Goal: Task Accomplishment & Management: Manage account settings

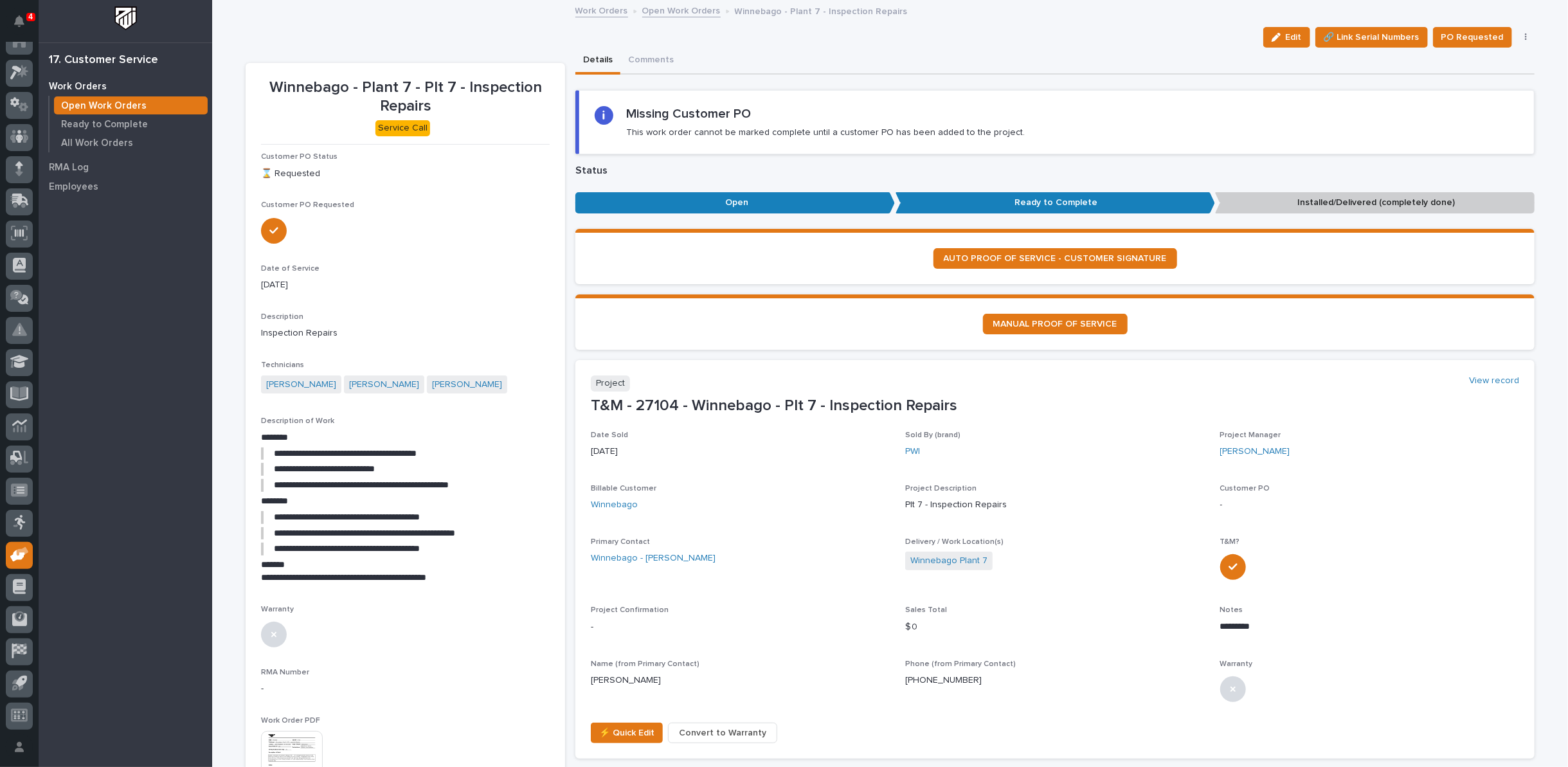
click at [669, 10] on link "Open Work Orders" at bounding box center [681, 10] width 79 height 15
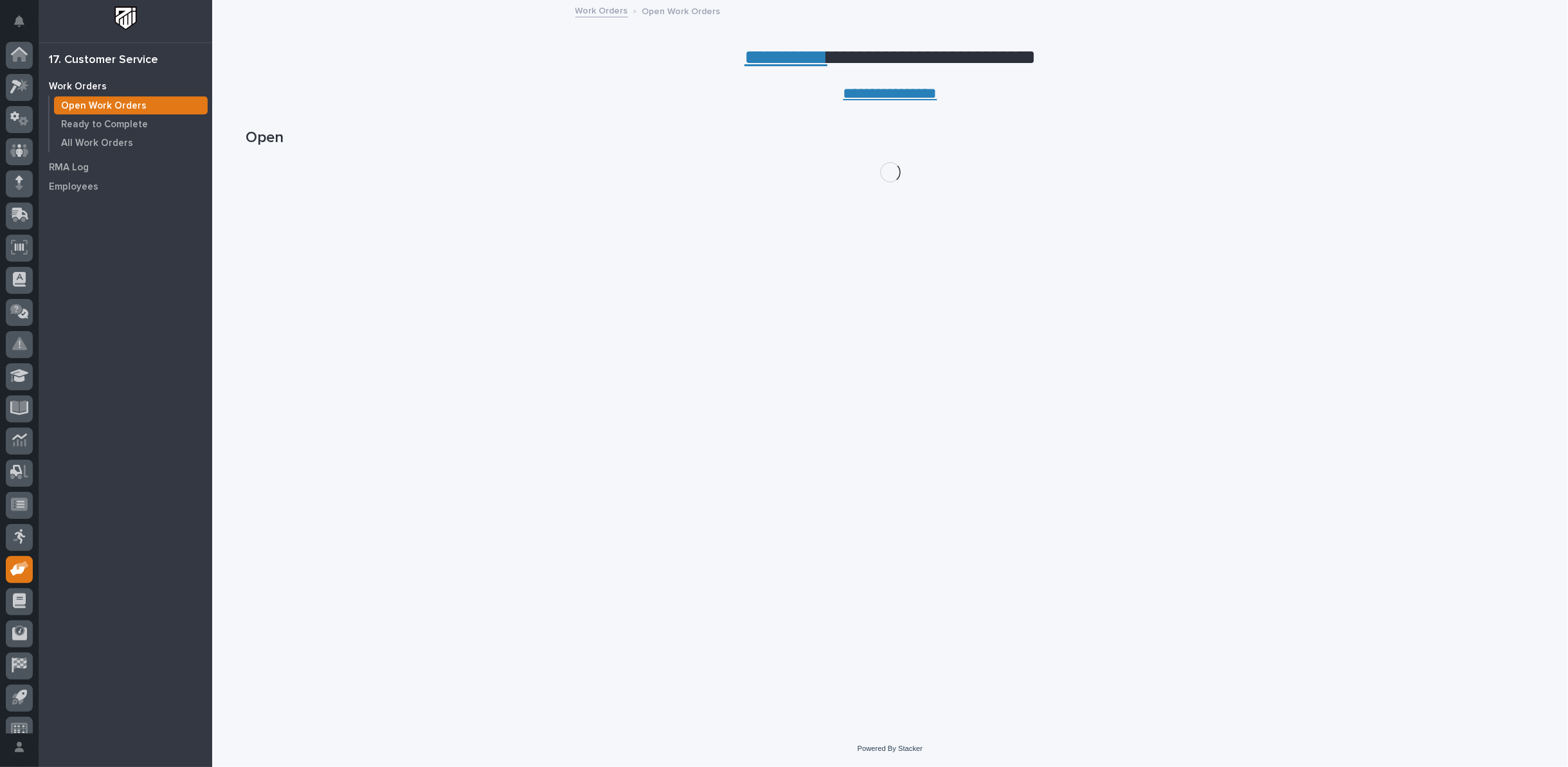
scroll to position [14, 0]
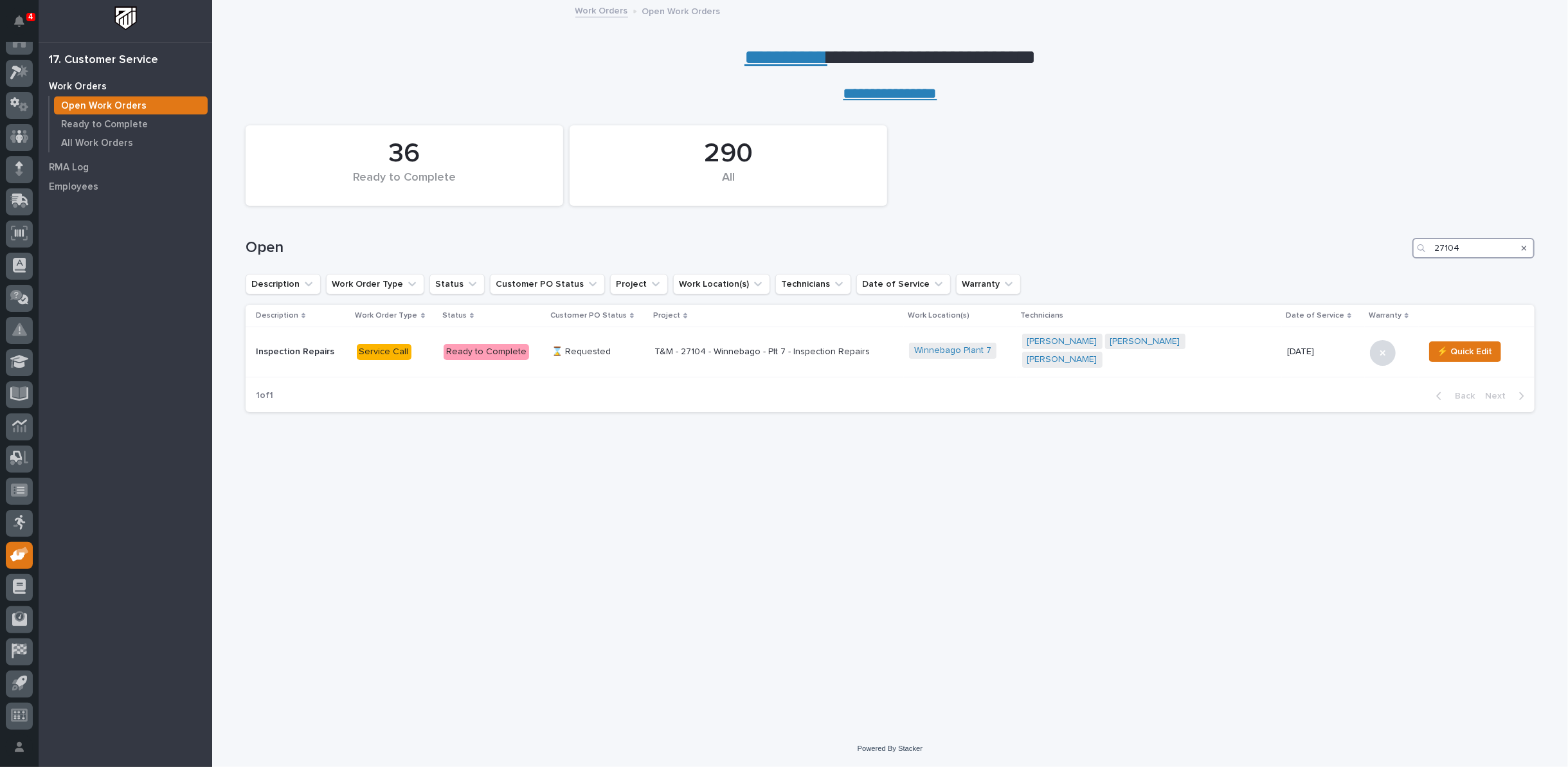
drag, startPoint x: 1471, startPoint y: 238, endPoint x: 1340, endPoint y: 246, distance: 131.2
click at [1345, 248] on div "Open 27104" at bounding box center [890, 249] width 1289 height 21
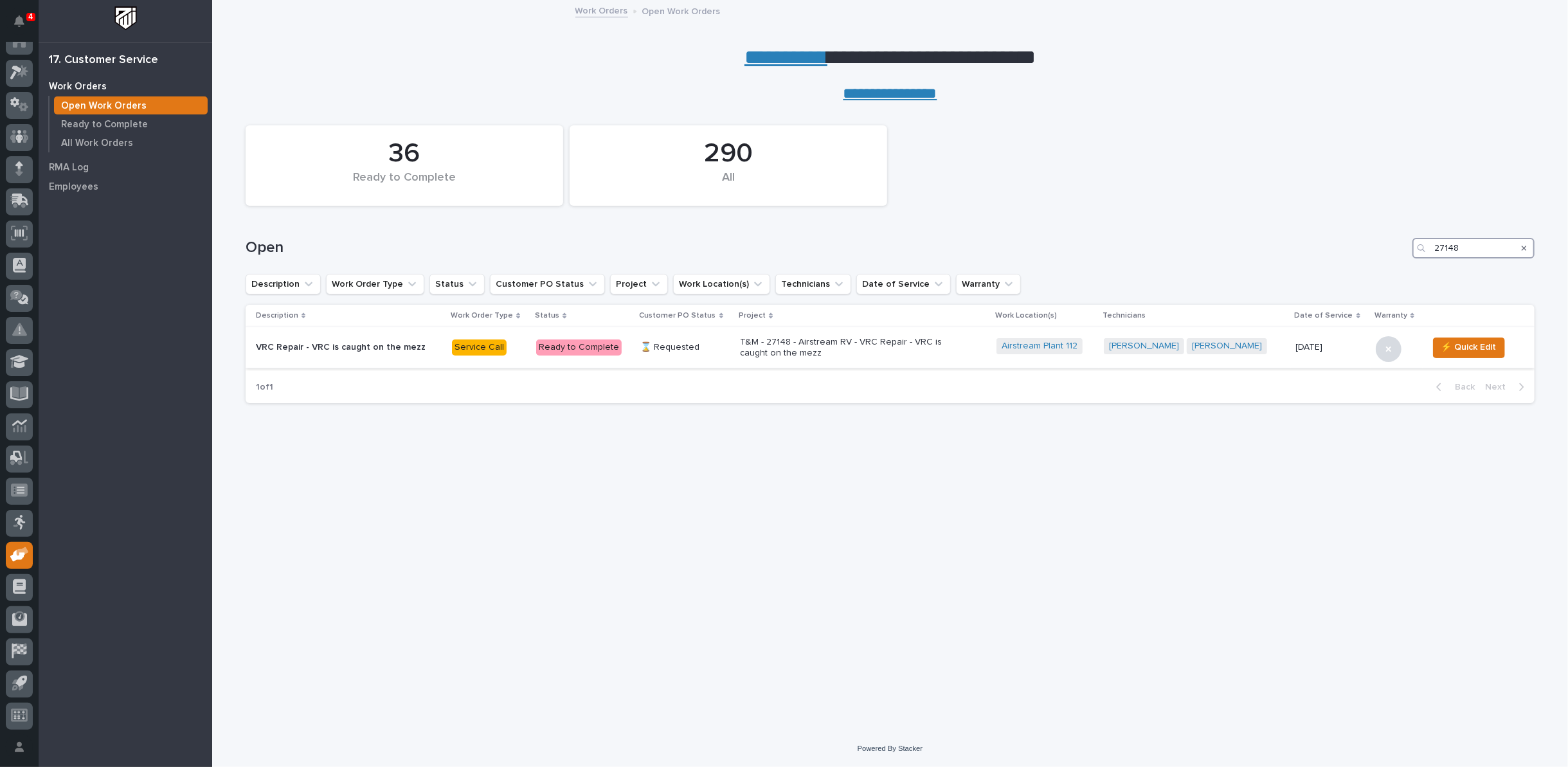
type input "27148"
click at [776, 347] on p "T&M - 27148 - Airstream RV - VRC Repair - VRC is caught on the mezz" at bounding box center [852, 348] width 225 height 22
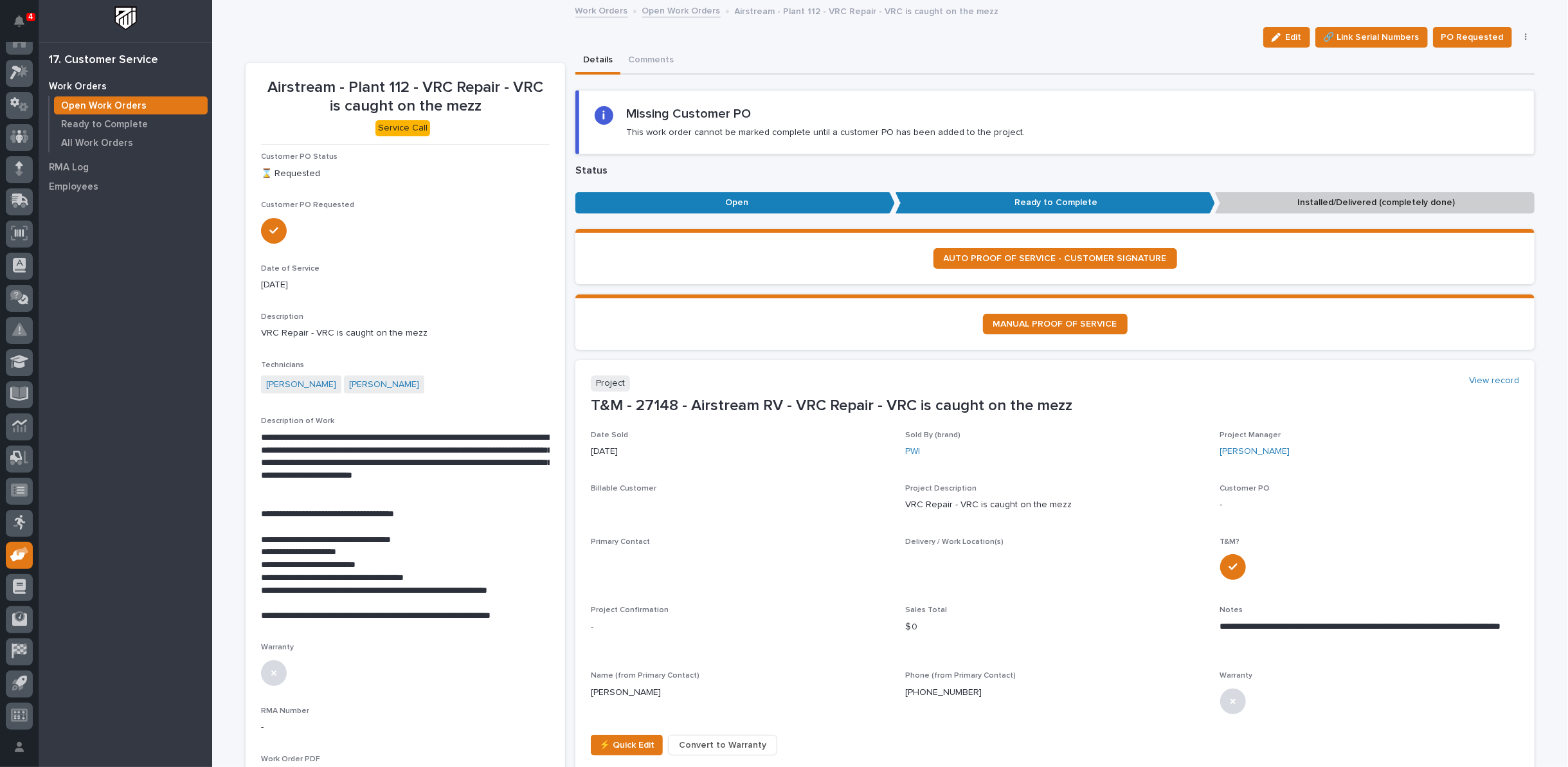
scroll to position [442, 0]
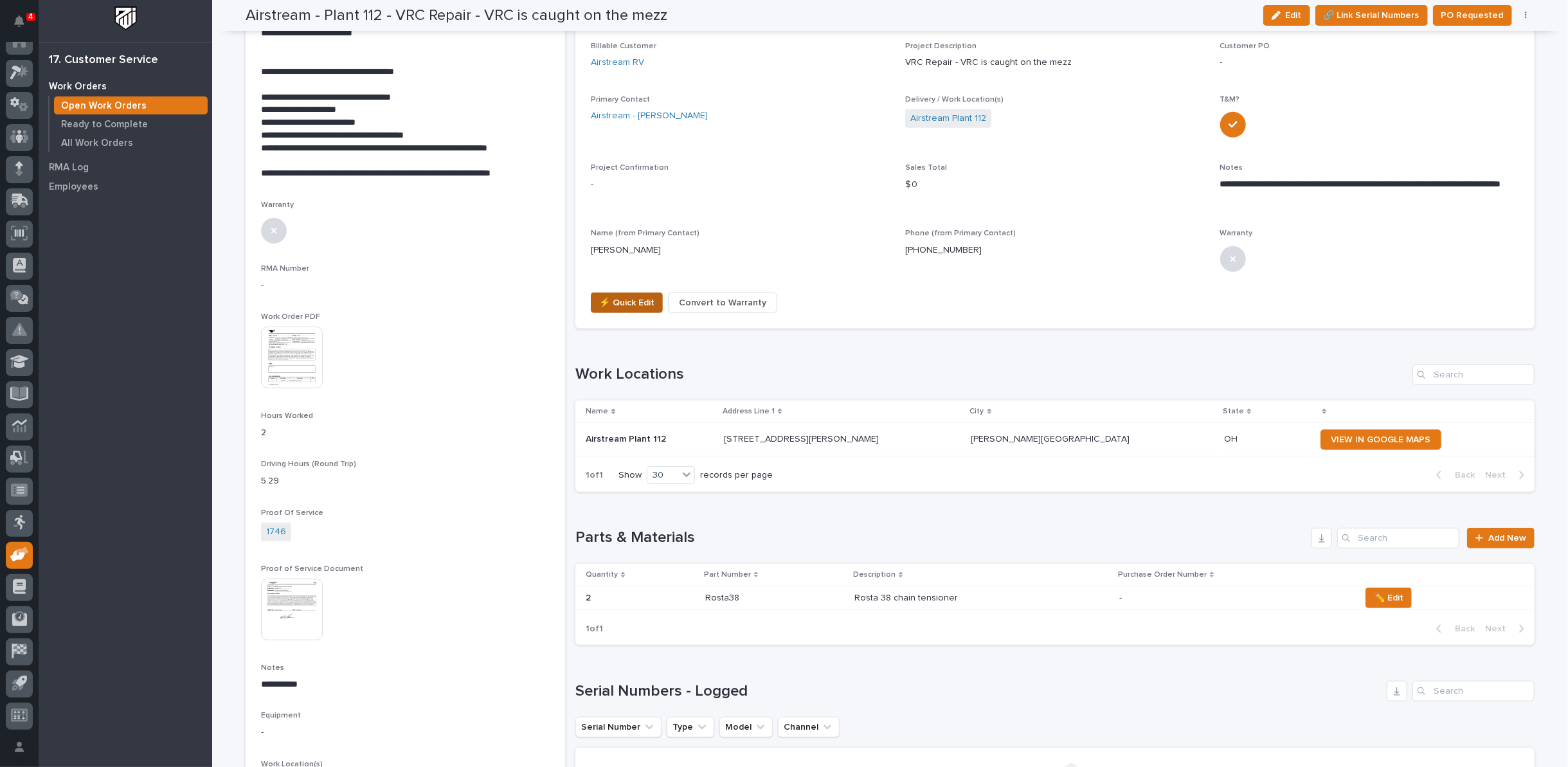
click at [629, 297] on span "⚡ Quick Edit" at bounding box center [627, 303] width 55 height 16
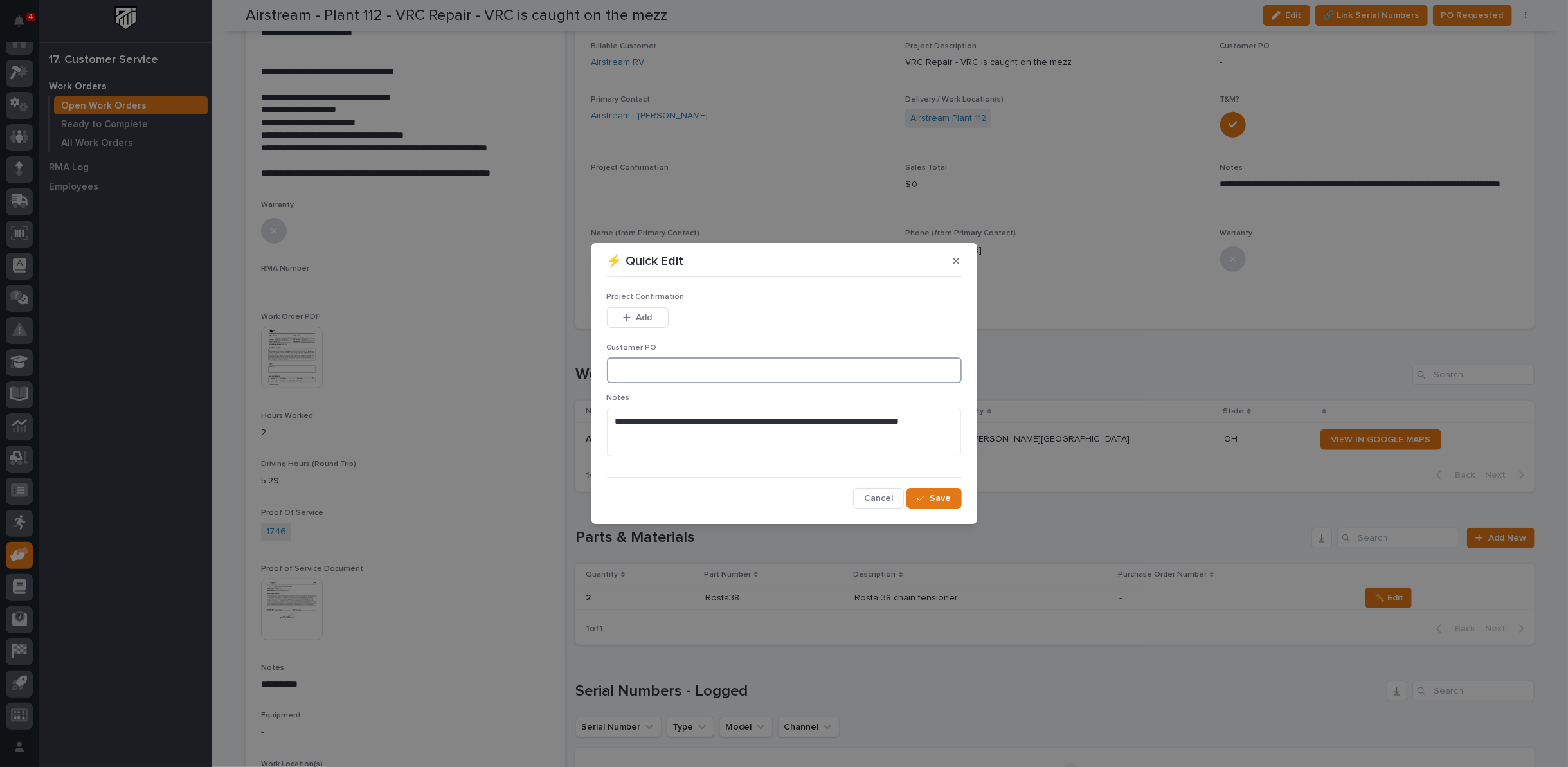
click at [691, 373] on input at bounding box center [784, 371] width 355 height 26
type input "No PO Required"
click at [632, 315] on div "button" at bounding box center [629, 317] width 13 height 9
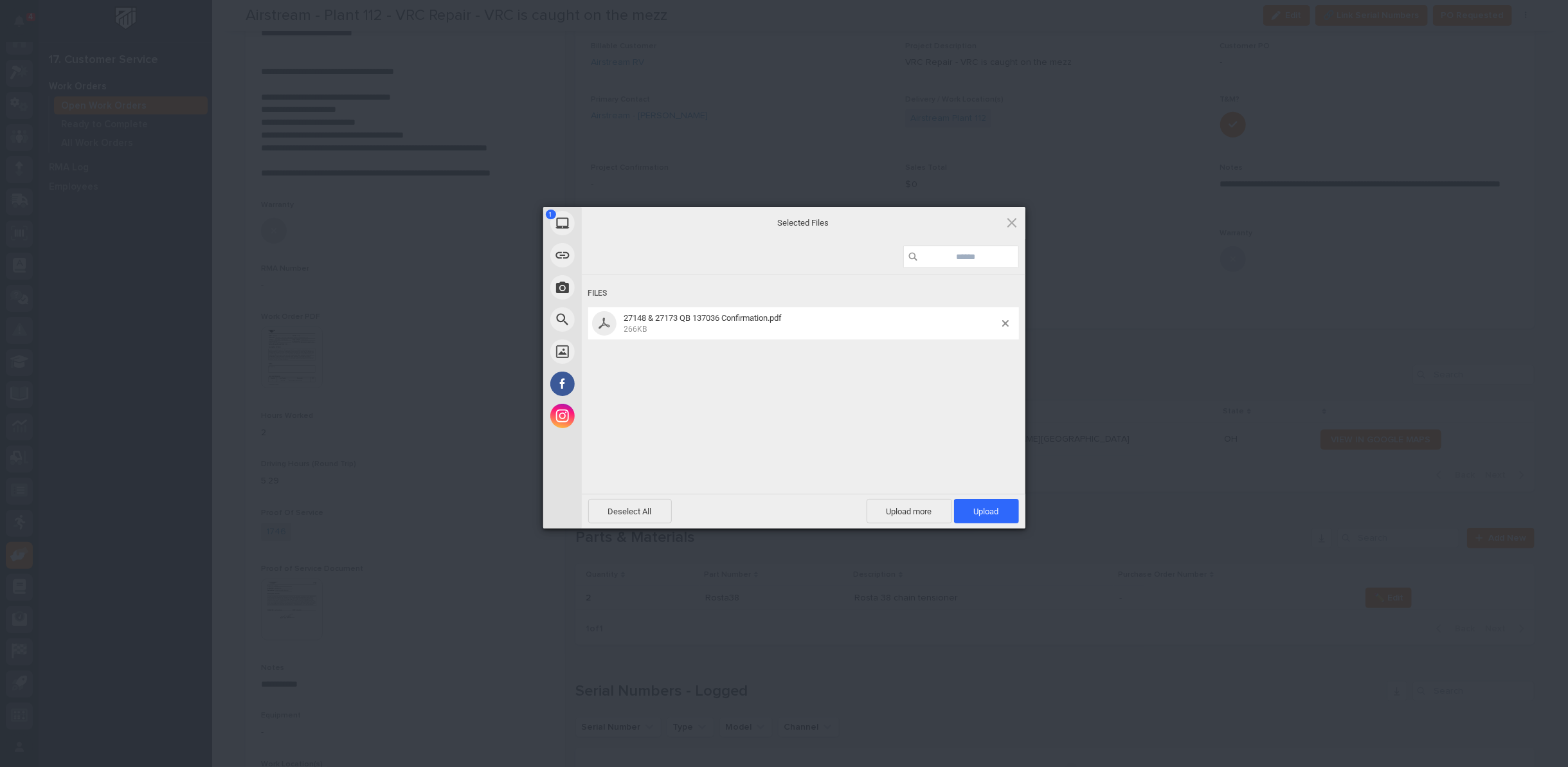
drag, startPoint x: 981, startPoint y: 505, endPoint x: 975, endPoint y: 504, distance: 6.1
click at [981, 505] on span "Upload 1" at bounding box center [986, 511] width 65 height 24
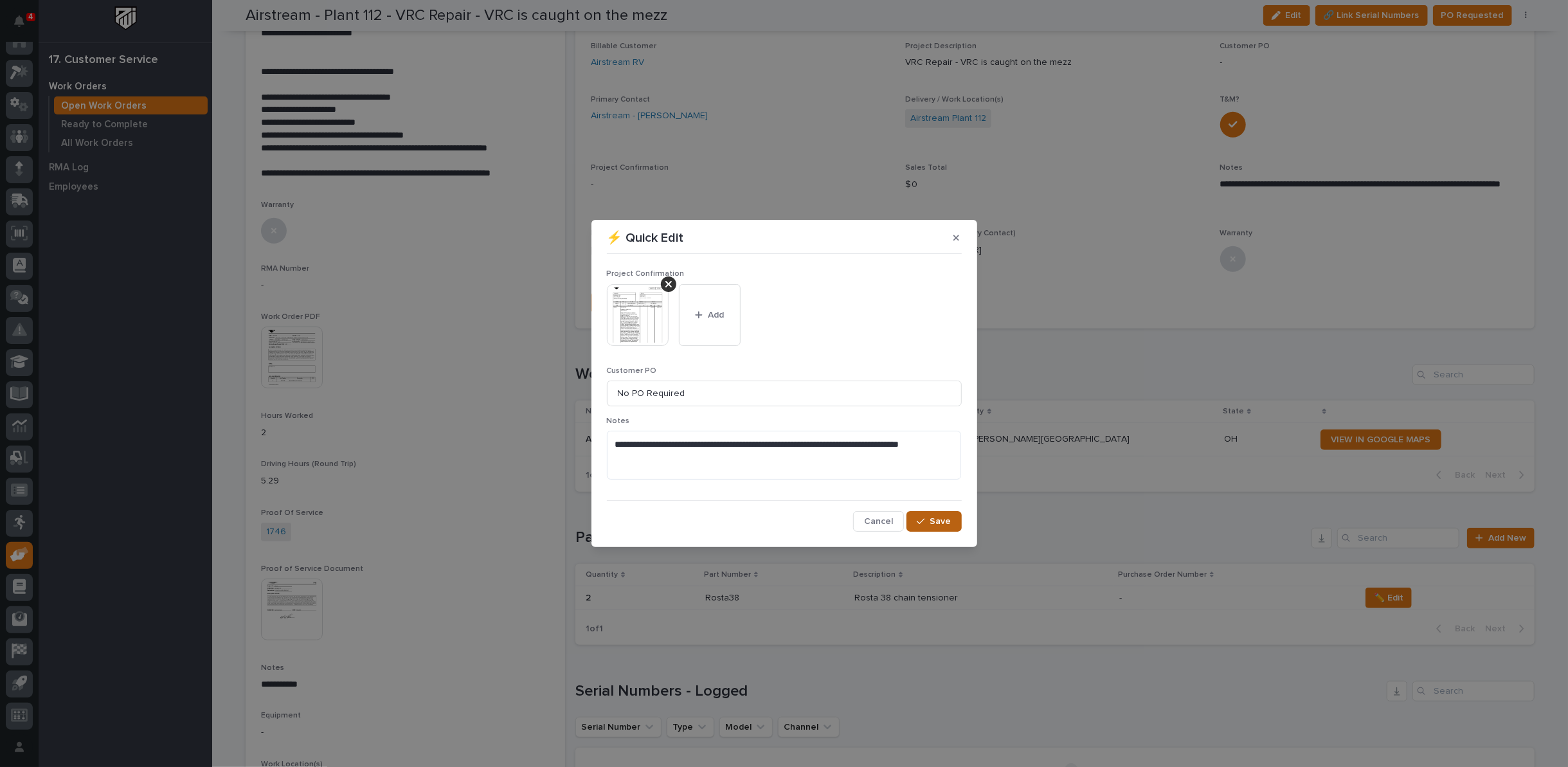
click at [933, 521] on span "Save" at bounding box center [941, 521] width 21 height 11
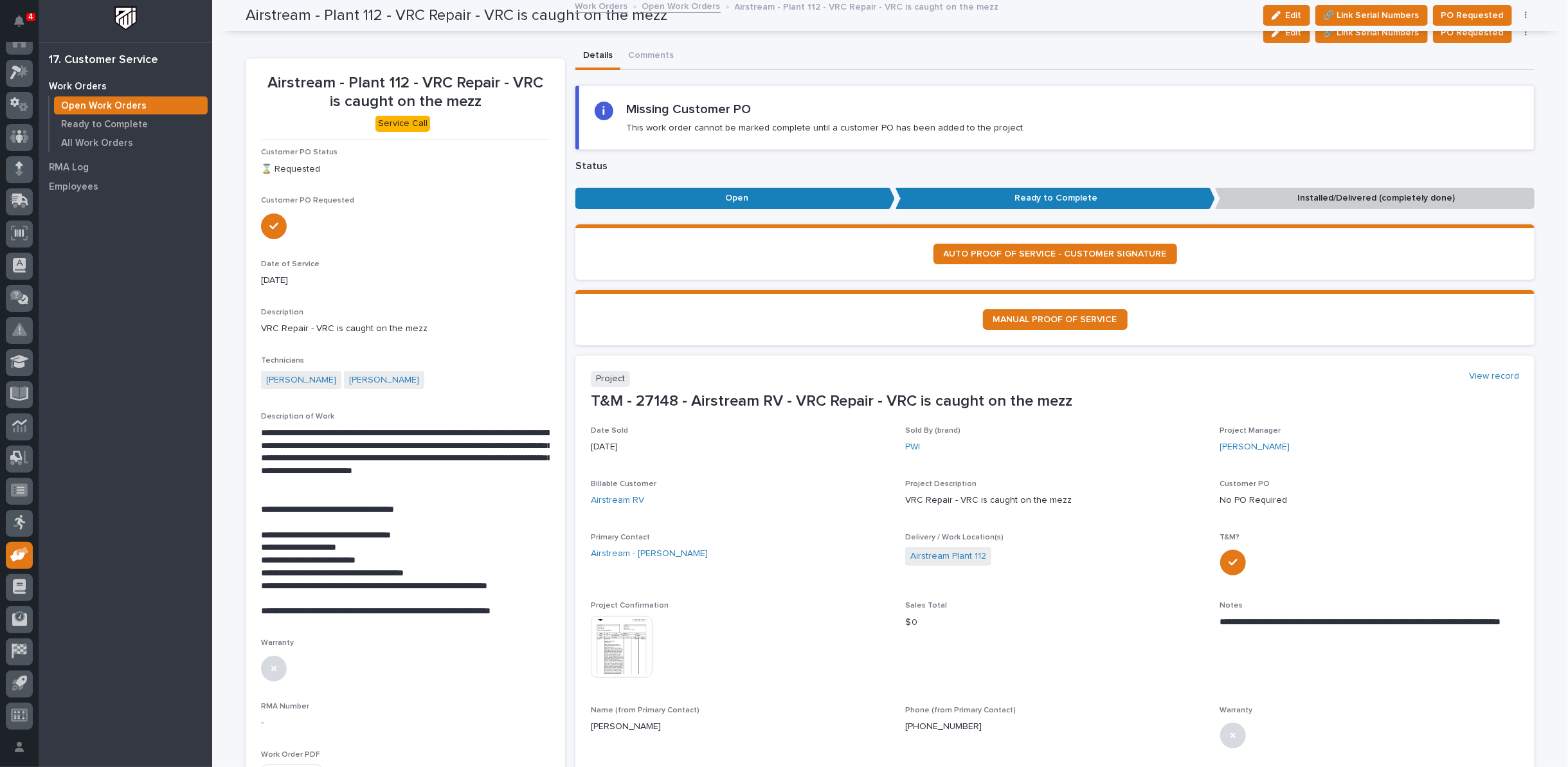
scroll to position [0, 0]
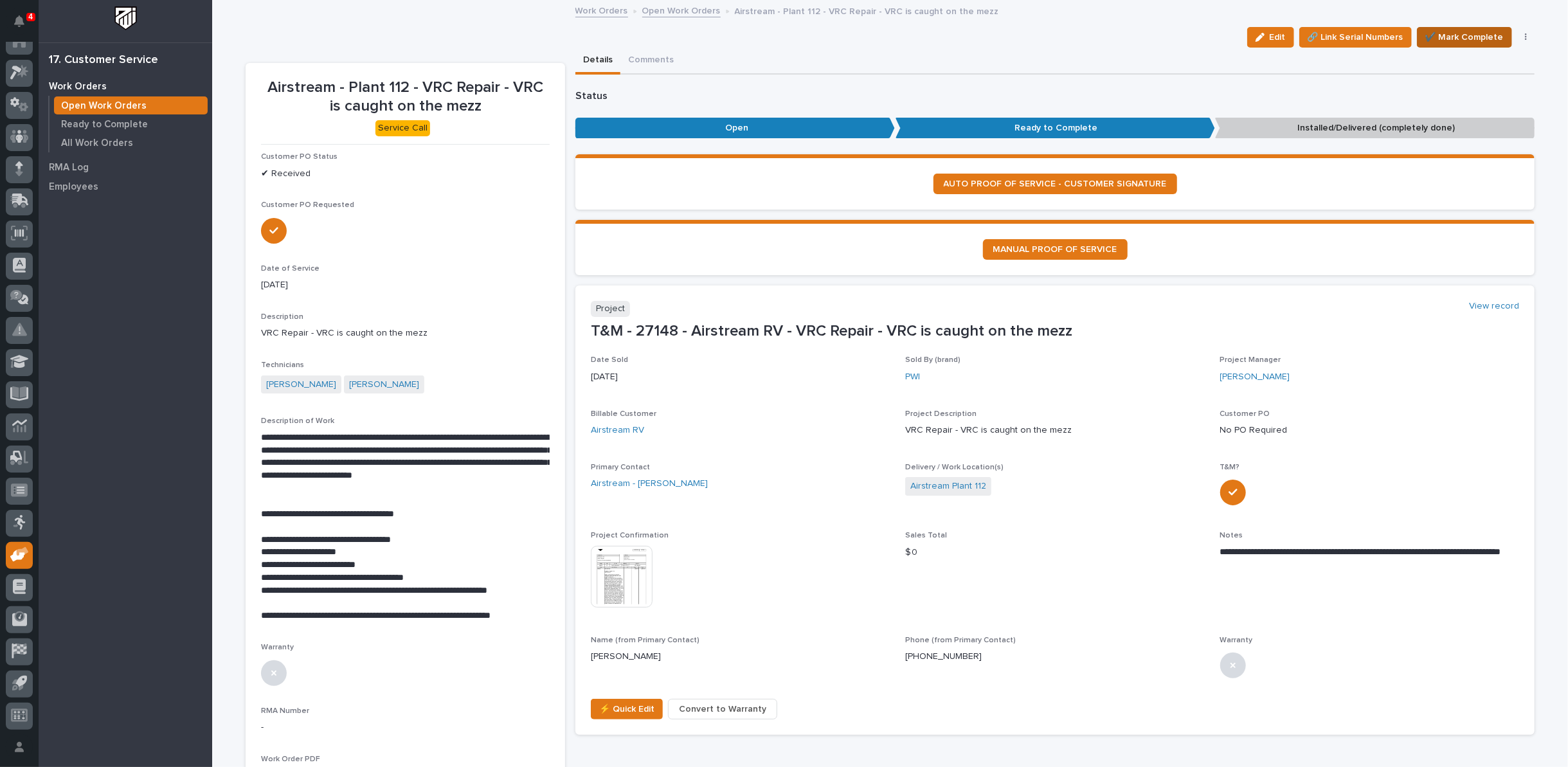
click at [1456, 36] on span "✔️ Mark Complete" at bounding box center [1464, 37] width 79 height 16
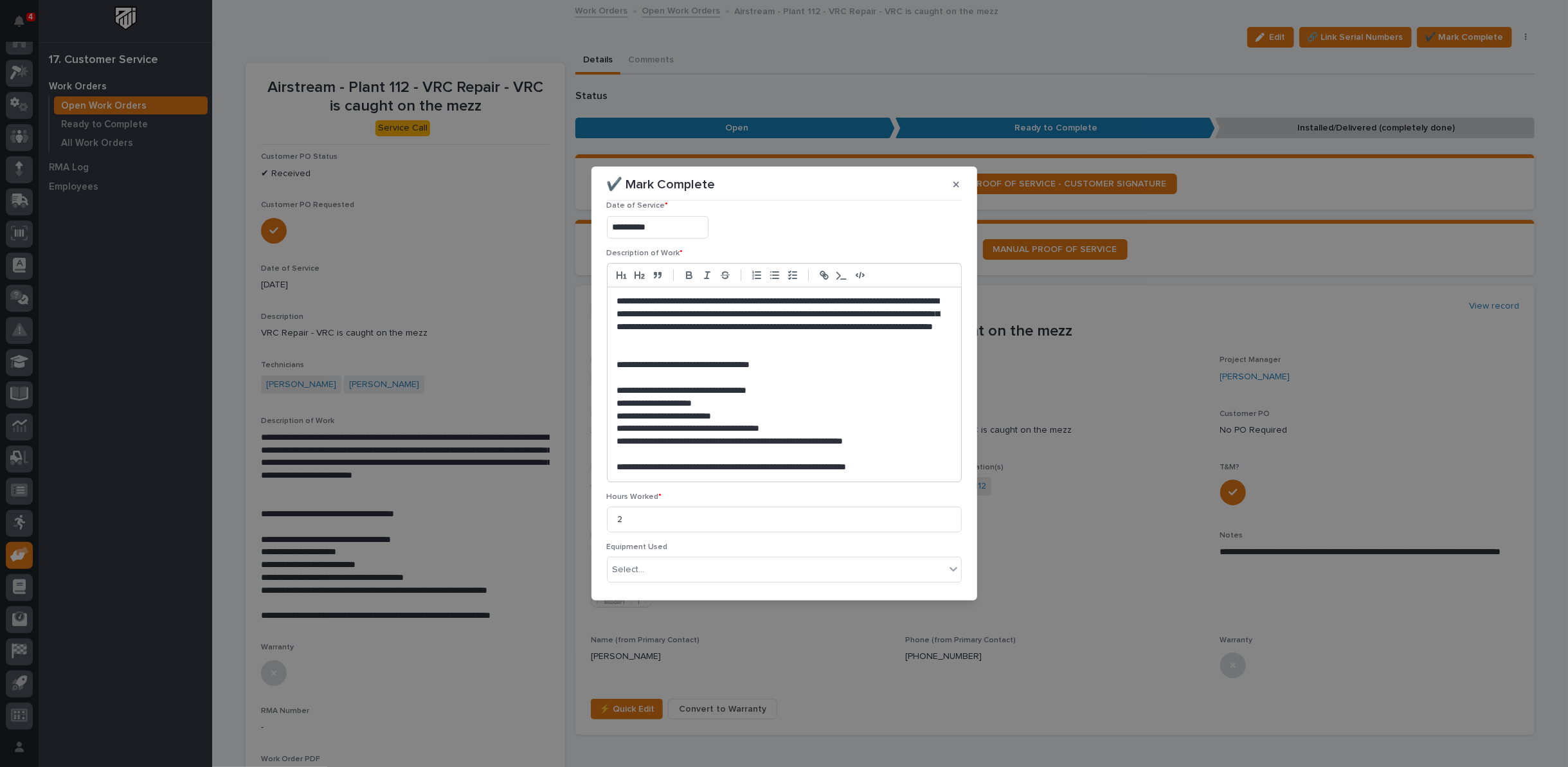
scroll to position [197, 0]
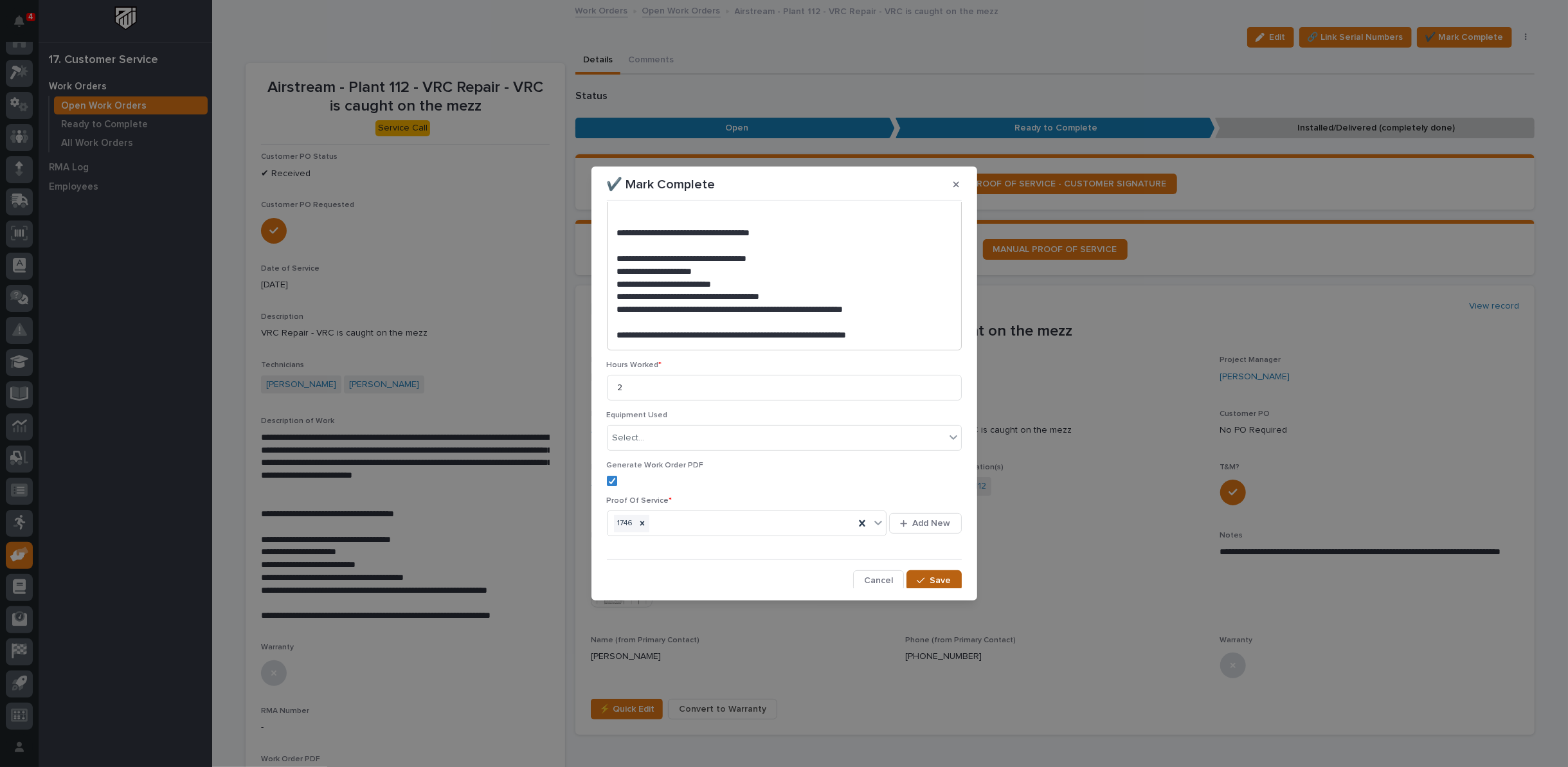
click at [921, 577] on div "button" at bounding box center [923, 581] width 13 height 9
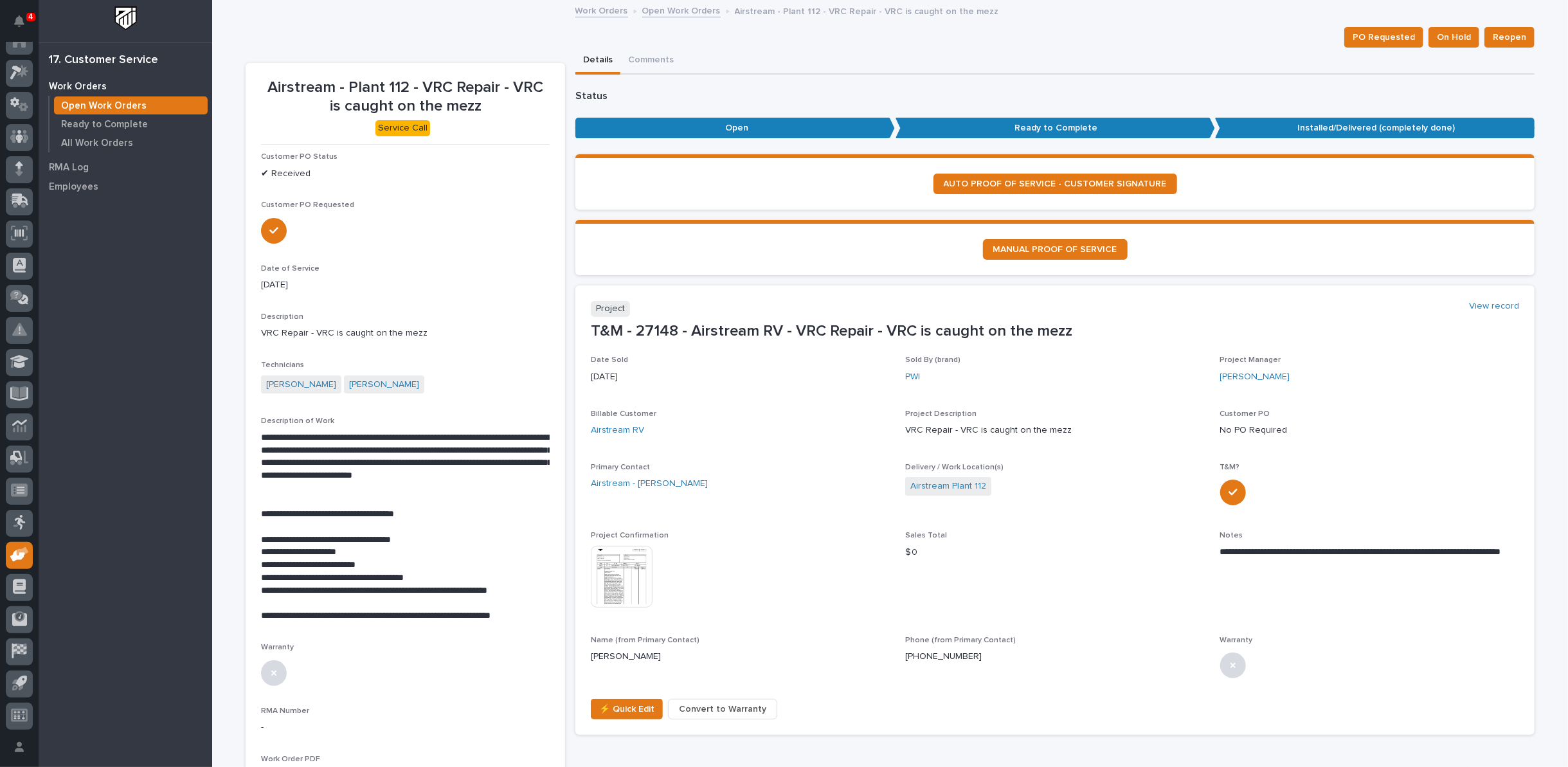
click at [671, 10] on link "Open Work Orders" at bounding box center [681, 10] width 79 height 15
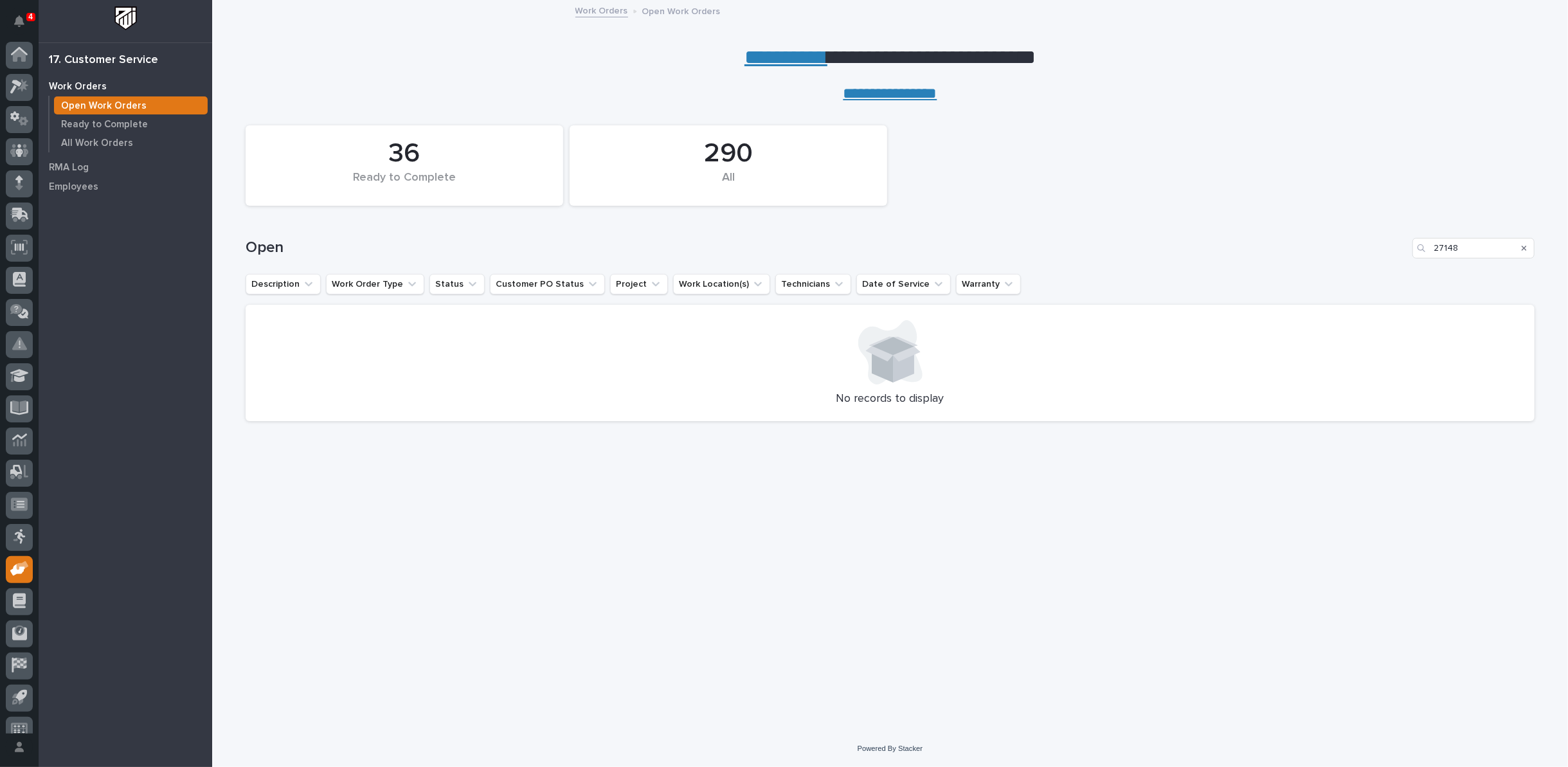
scroll to position [14, 0]
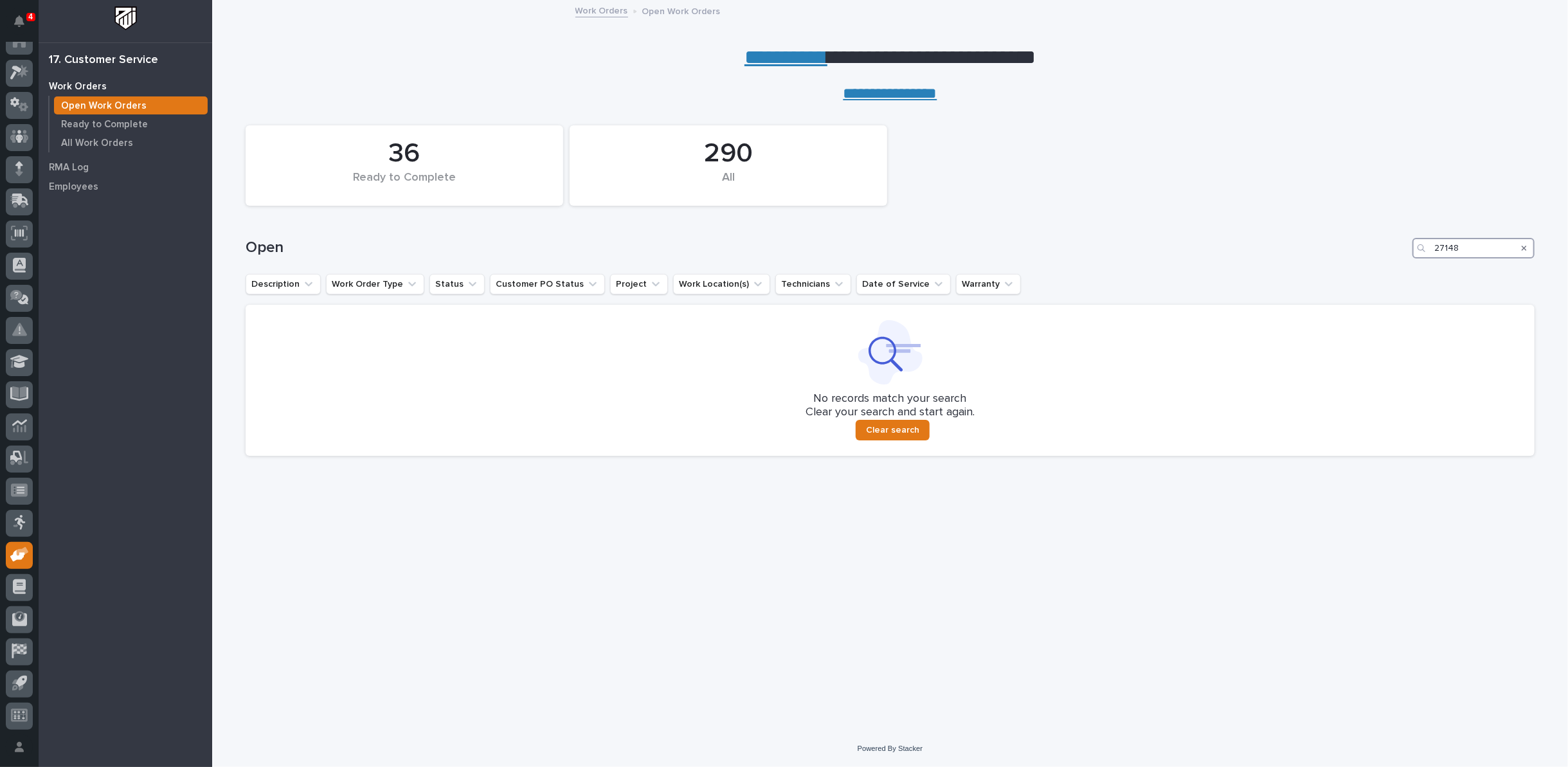
drag, startPoint x: 1469, startPoint y: 242, endPoint x: 1286, endPoint y: 241, distance: 183.0
click at [1327, 255] on div "Open 27148" at bounding box center [890, 249] width 1289 height 21
type input "27173"
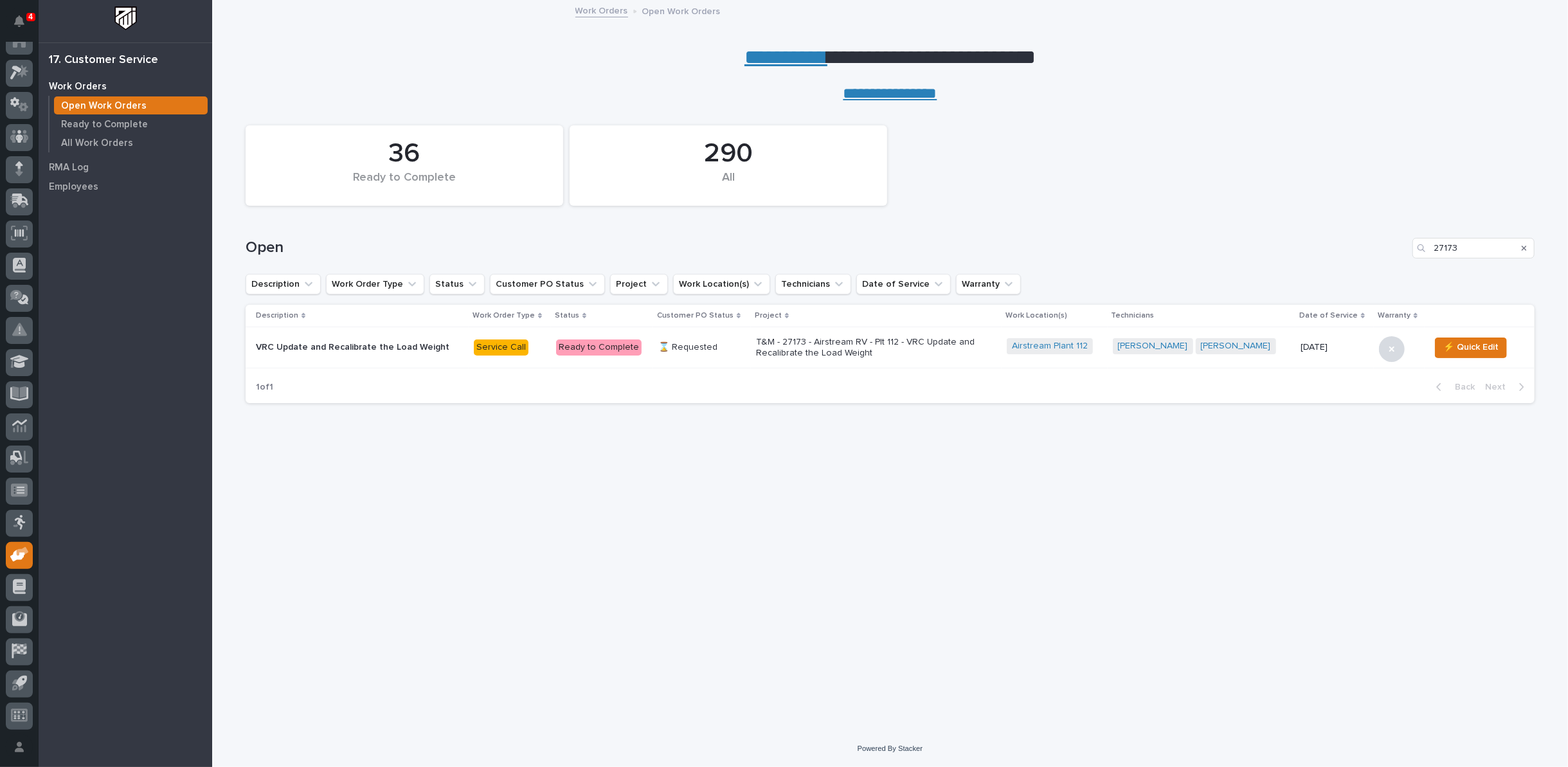
click at [772, 348] on p "T&M - 27173 - Airstream RV - Plt 112 - VRC Update and Recalibrate the Load Weig…" at bounding box center [869, 348] width 225 height 22
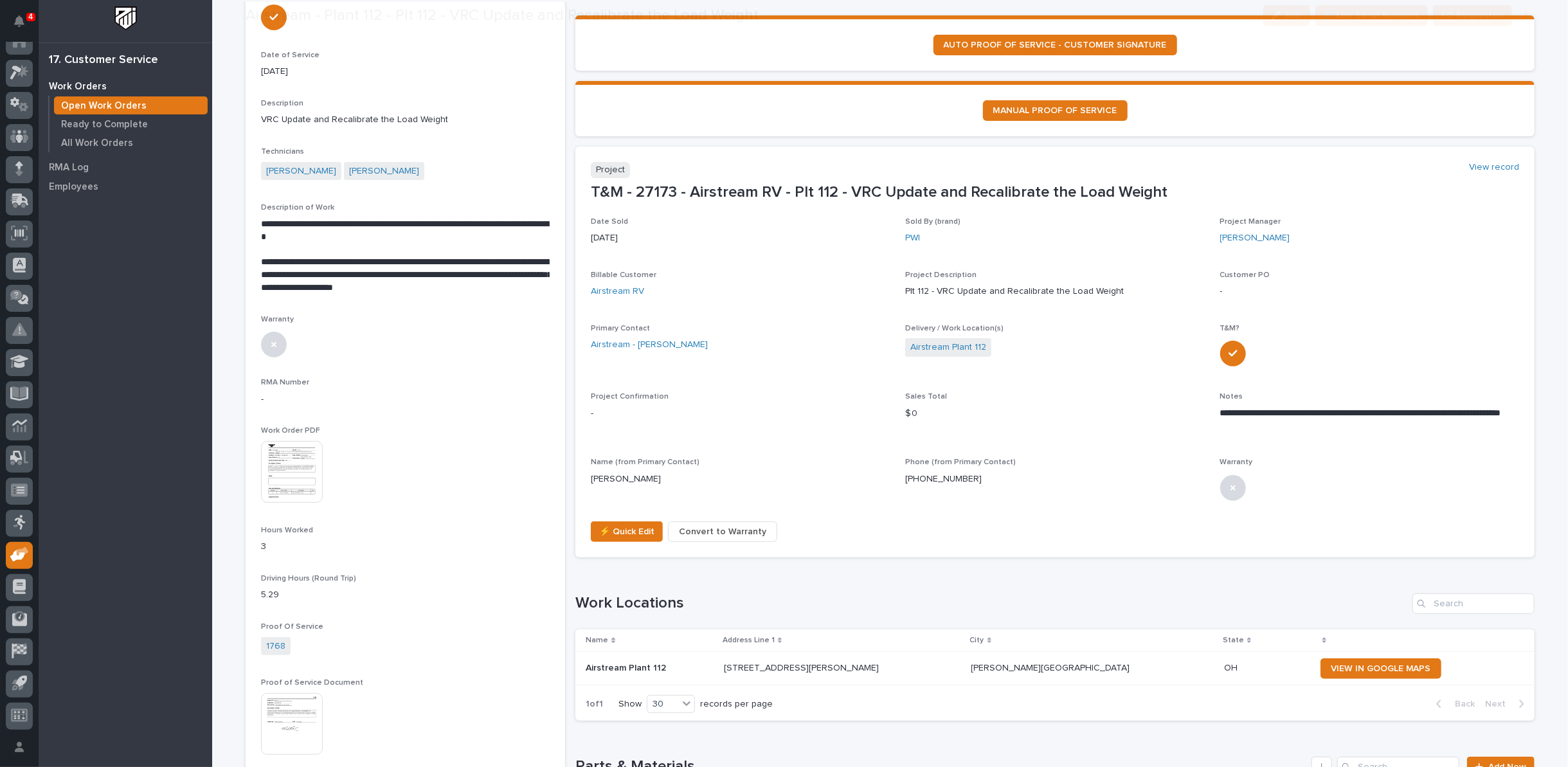
scroll to position [214, 0]
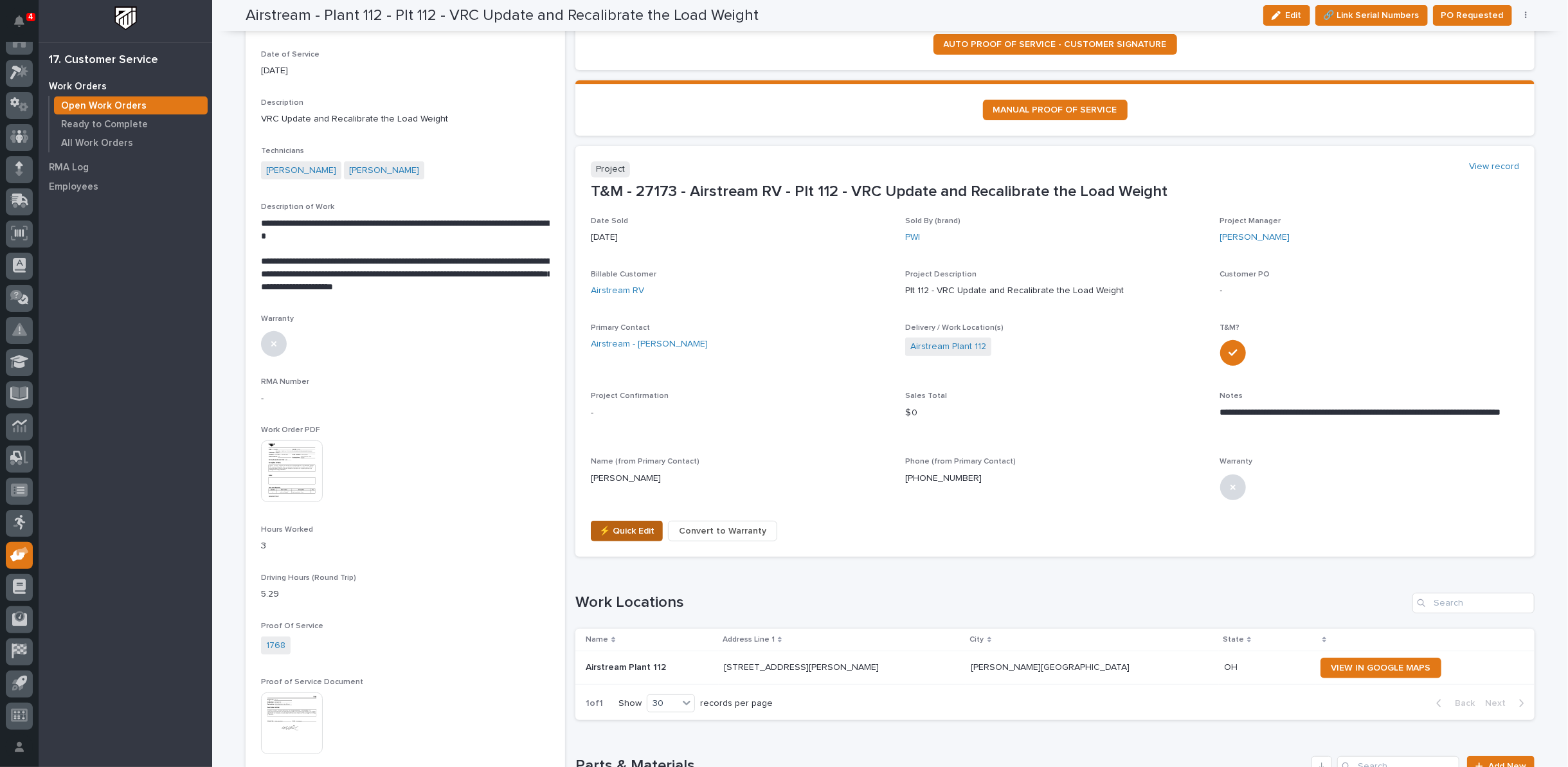
click at [613, 531] on span "⚡ Quick Edit" at bounding box center [627, 531] width 55 height 16
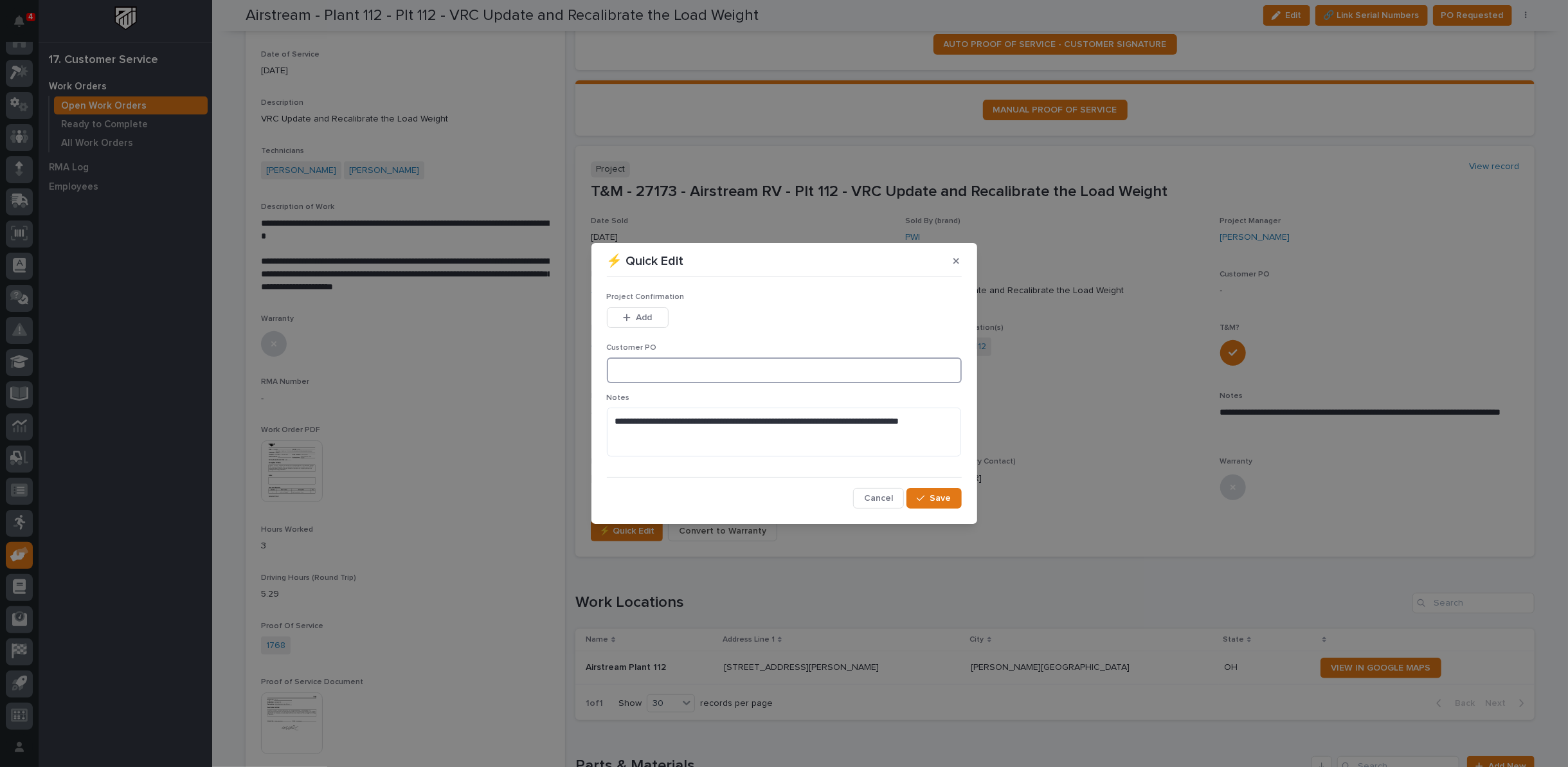
click at [646, 363] on input at bounding box center [784, 371] width 355 height 26
type input "No PO Required"
click at [645, 312] on span "Add" at bounding box center [644, 317] width 16 height 11
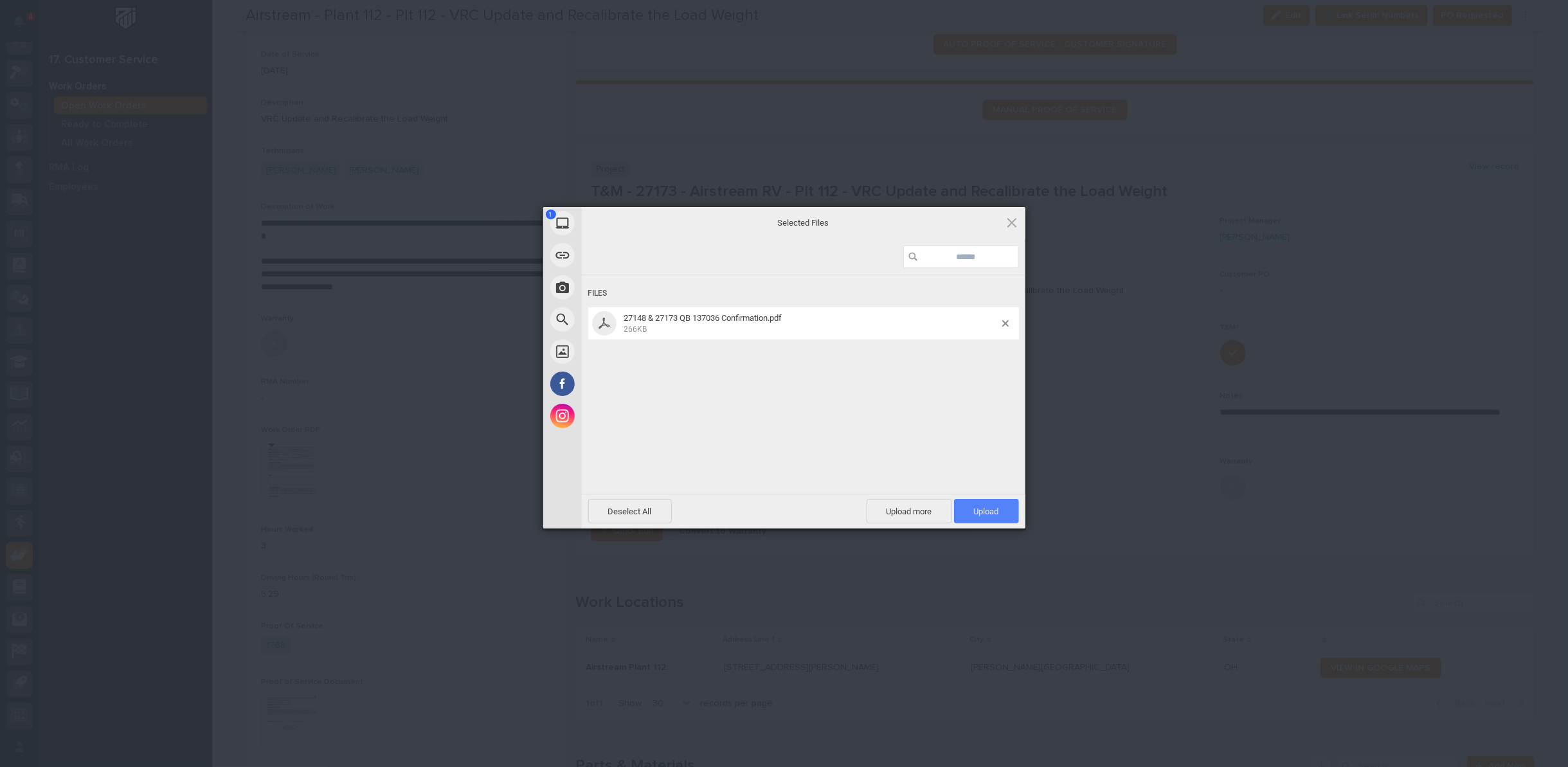
click at [994, 505] on span "Upload 1" at bounding box center [986, 511] width 65 height 24
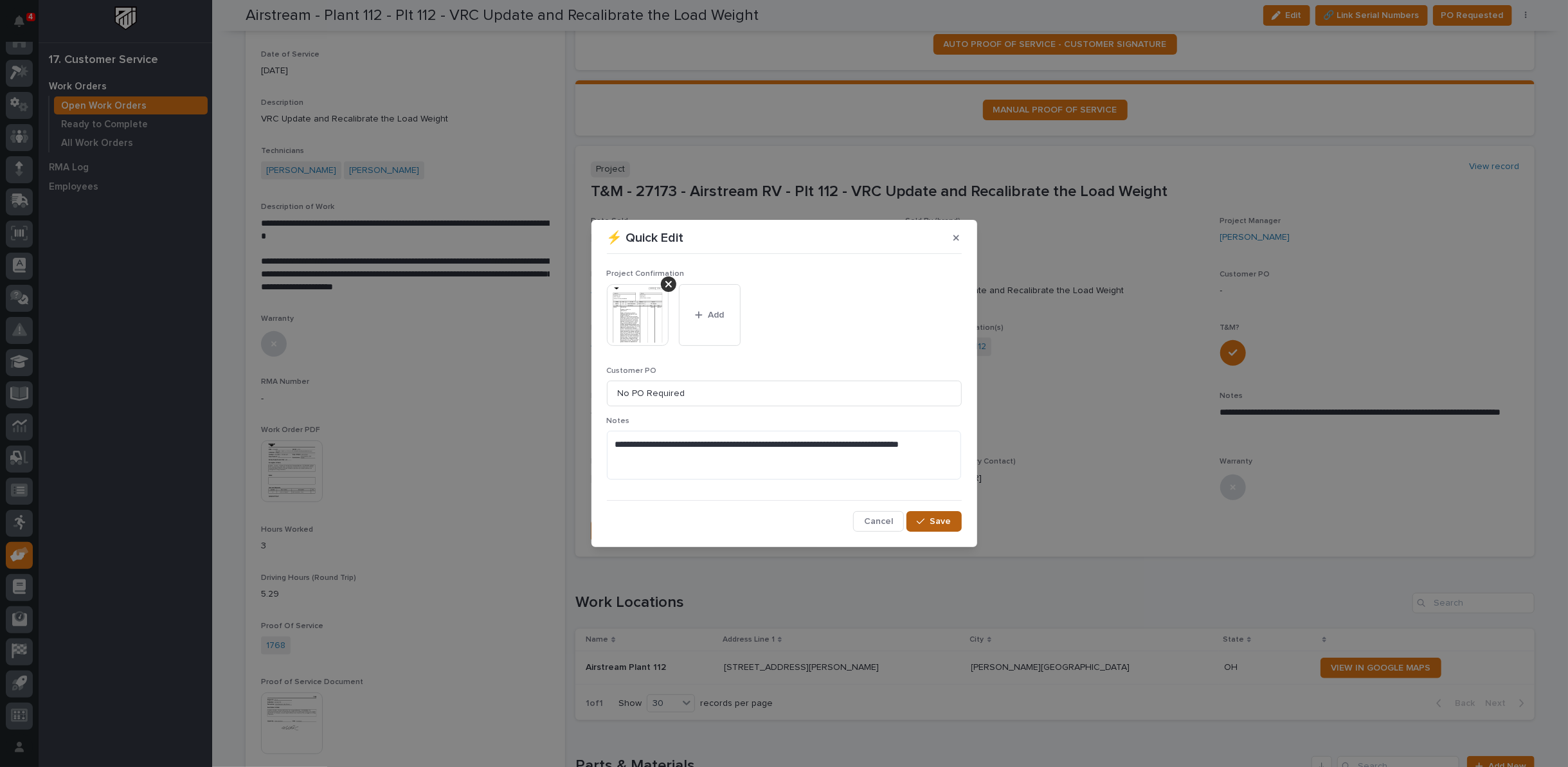
click at [938, 520] on span "Save" at bounding box center [941, 521] width 21 height 11
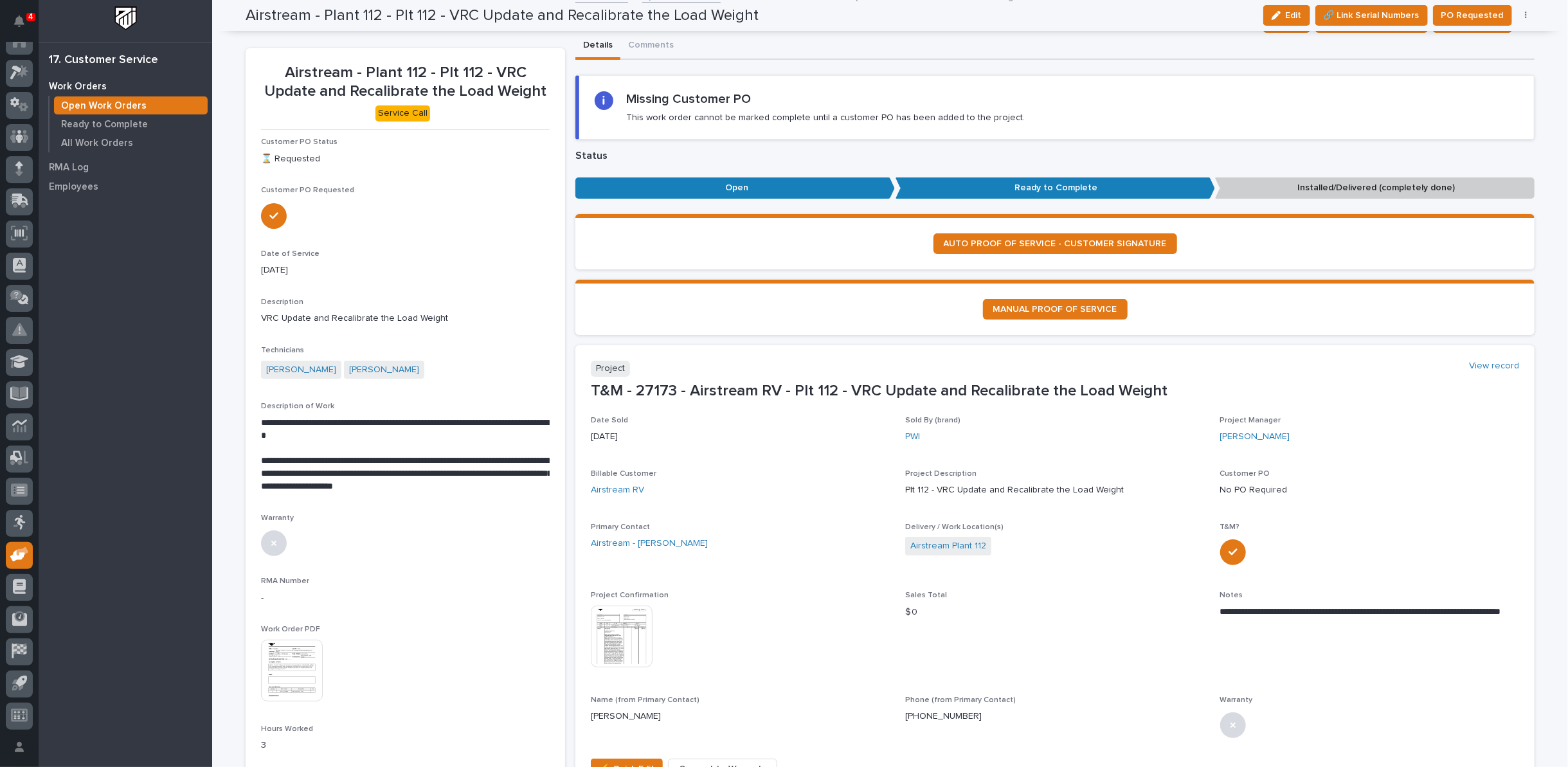
scroll to position [0, 0]
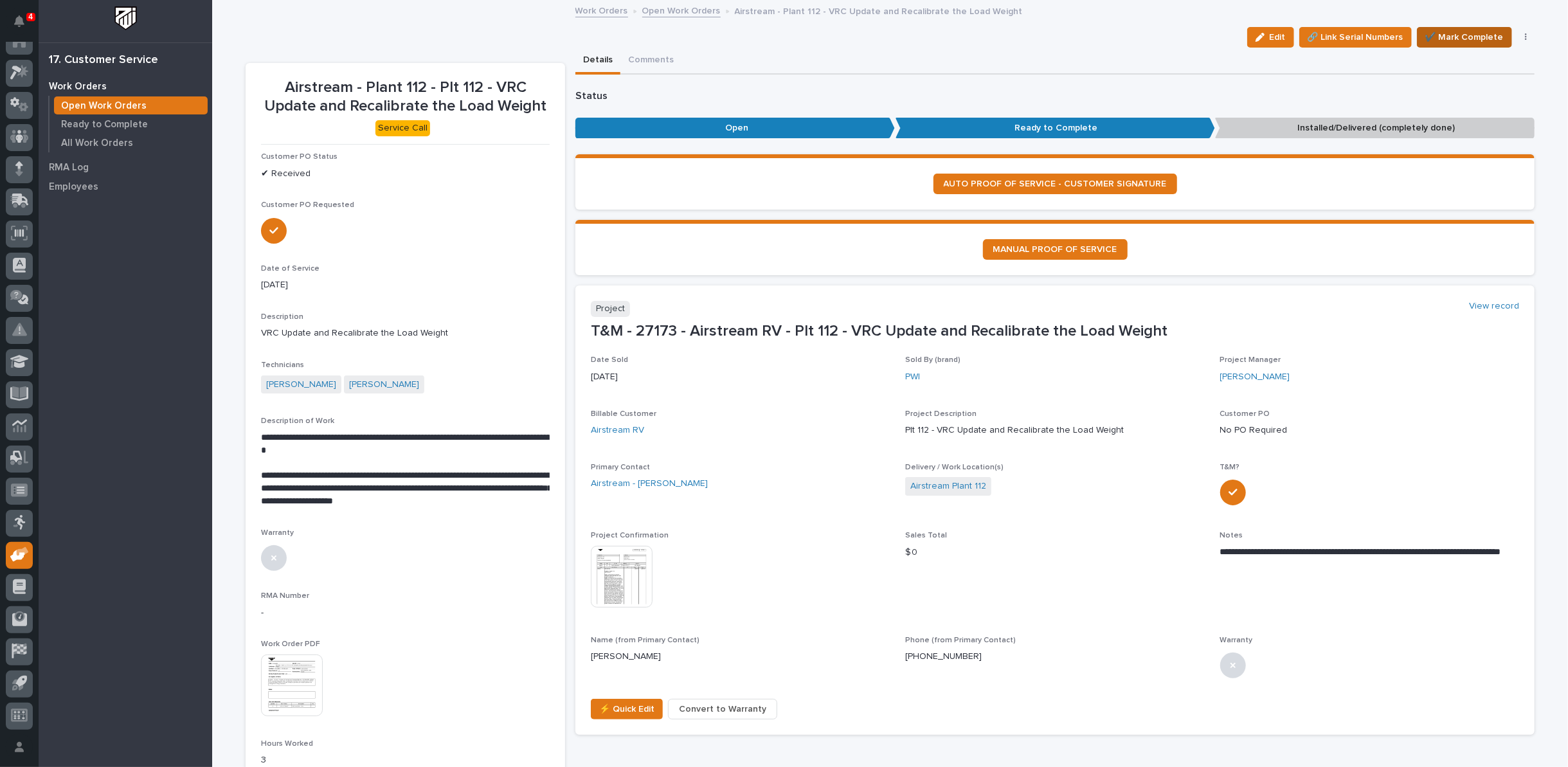
click at [1448, 36] on span "✔️ Mark Complete" at bounding box center [1464, 37] width 79 height 16
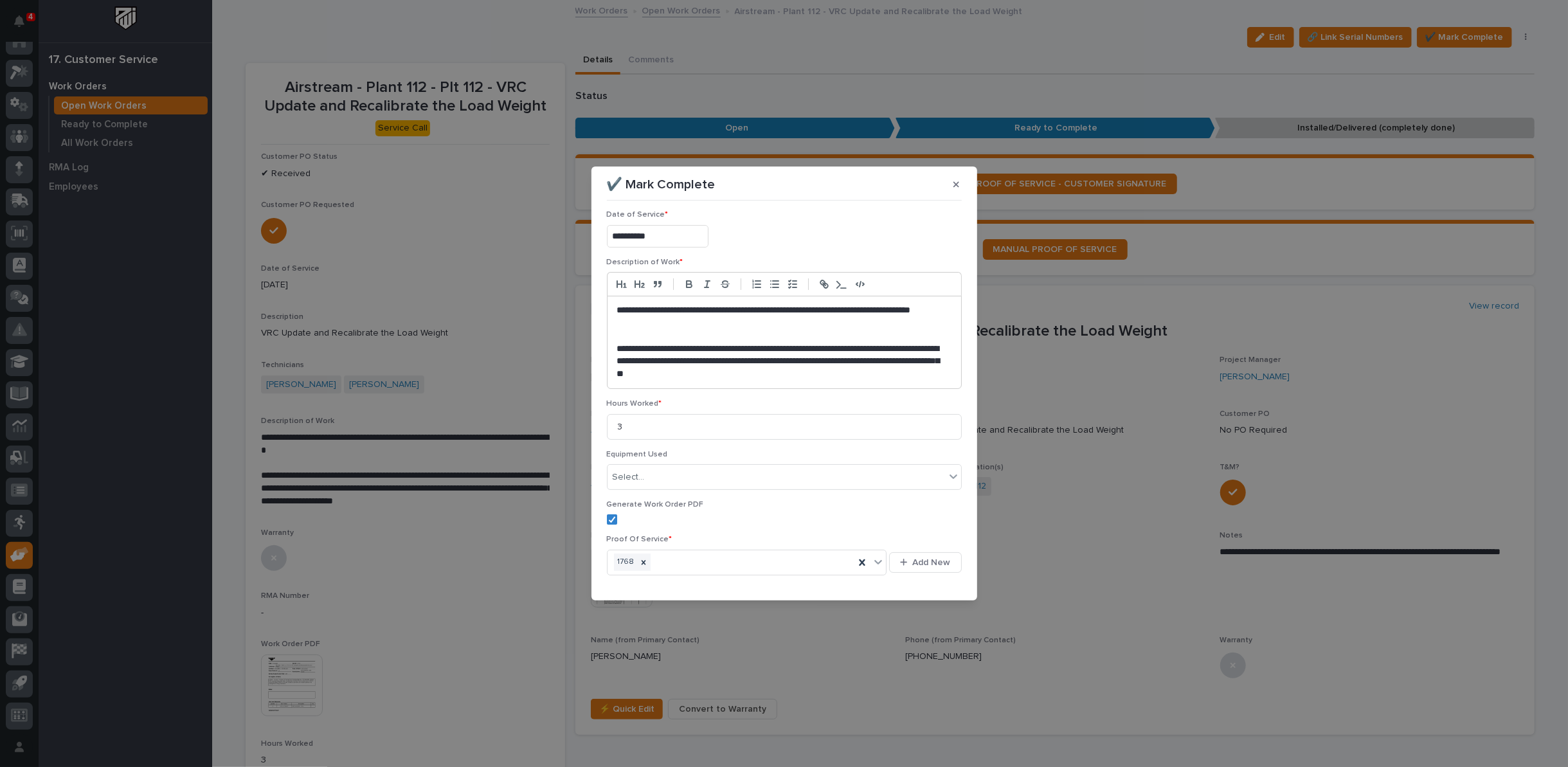
scroll to position [94, 0]
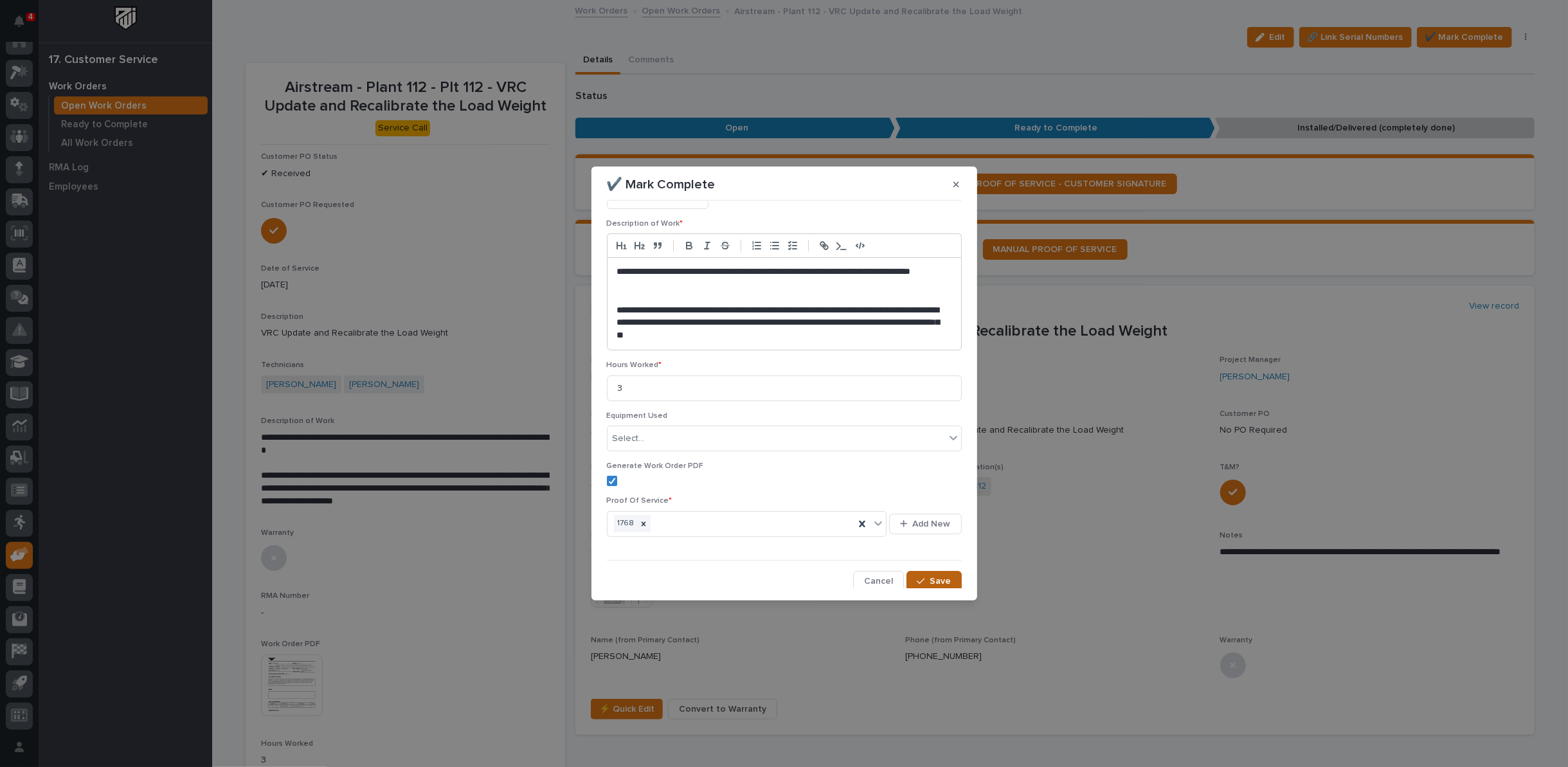
click at [917, 578] on icon "button" at bounding box center [920, 581] width 8 height 6
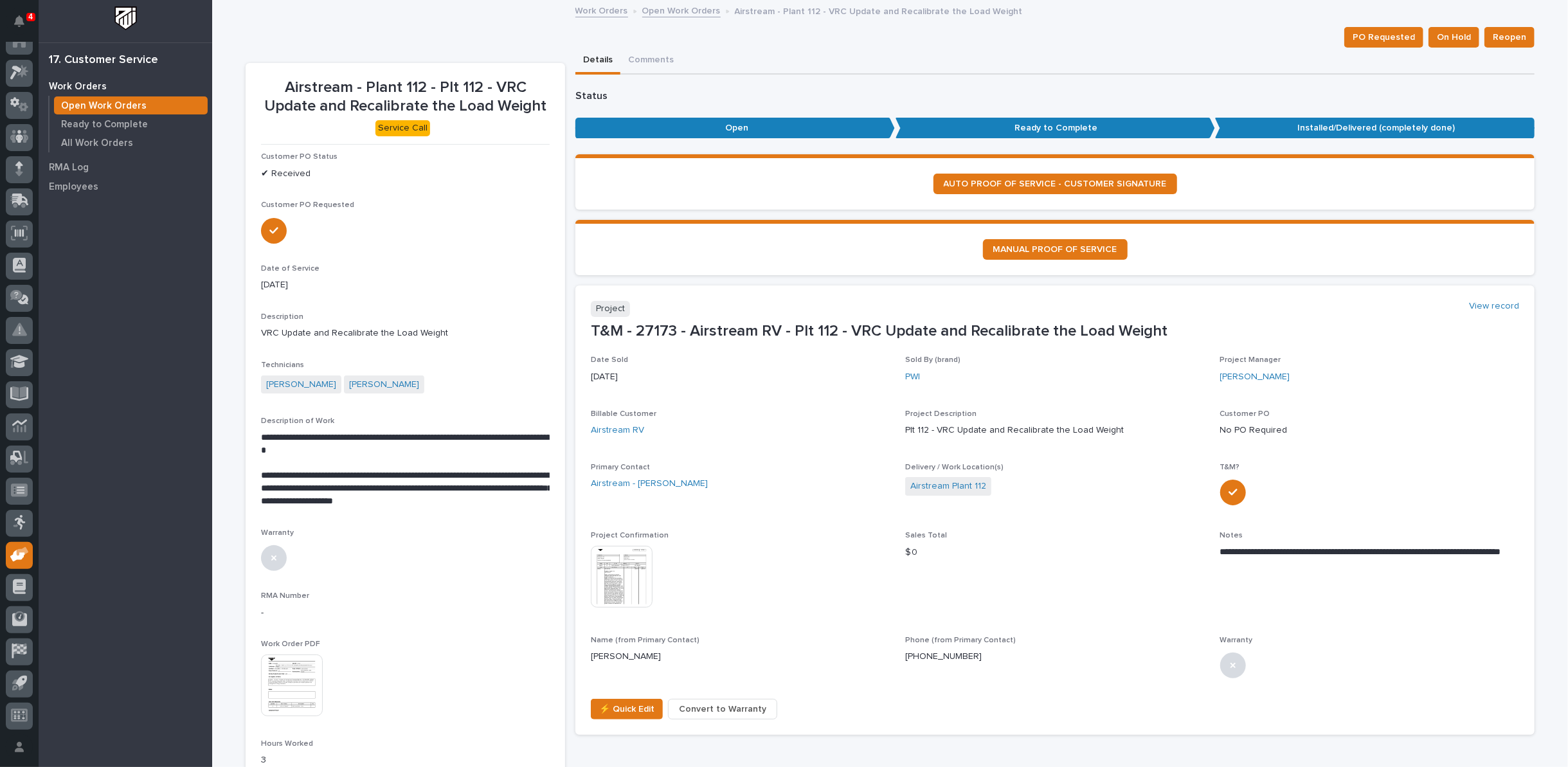
click at [669, 10] on link "Open Work Orders" at bounding box center [681, 10] width 79 height 15
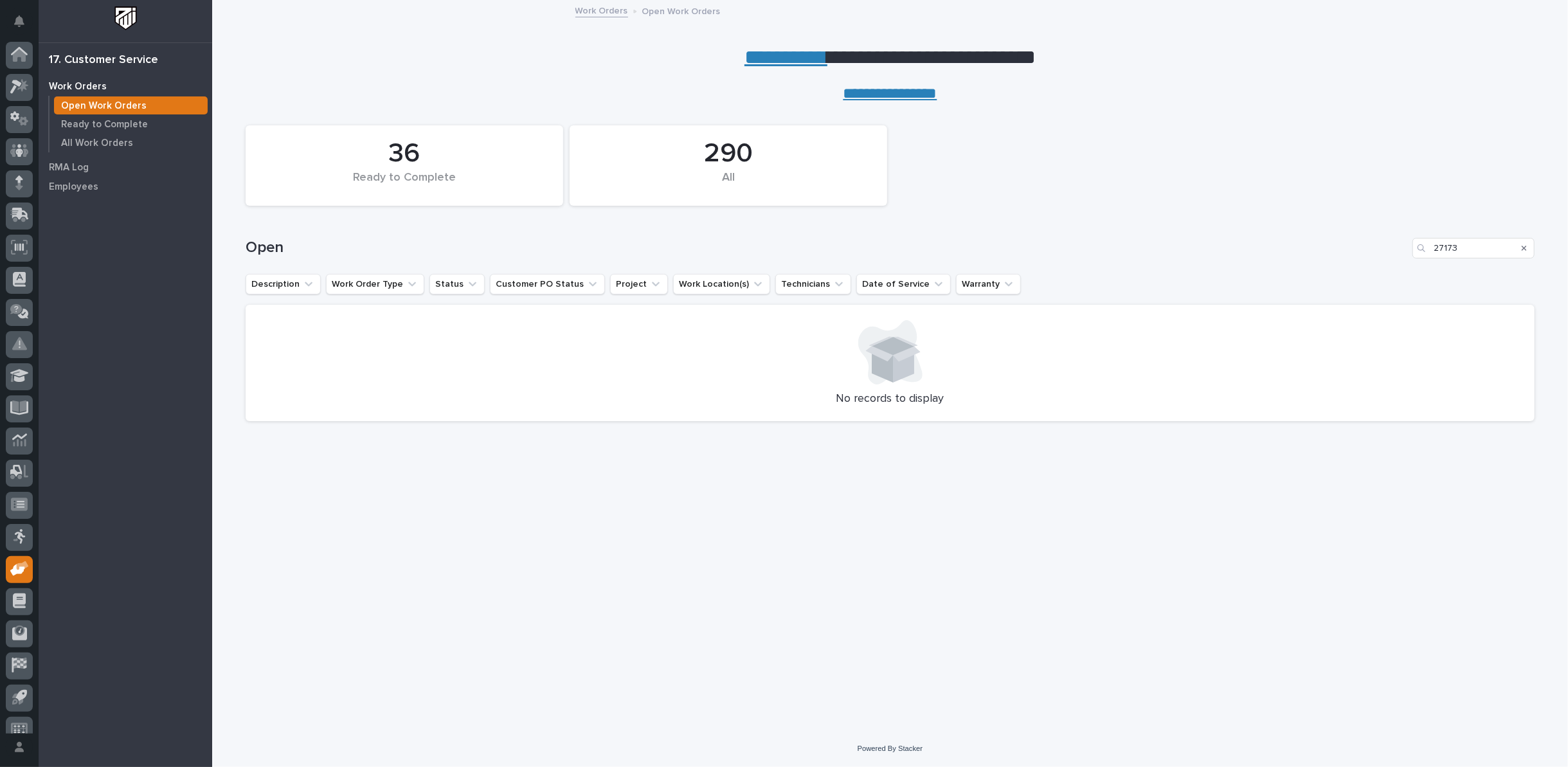
scroll to position [14, 0]
